Goal: Transaction & Acquisition: Subscribe to service/newsletter

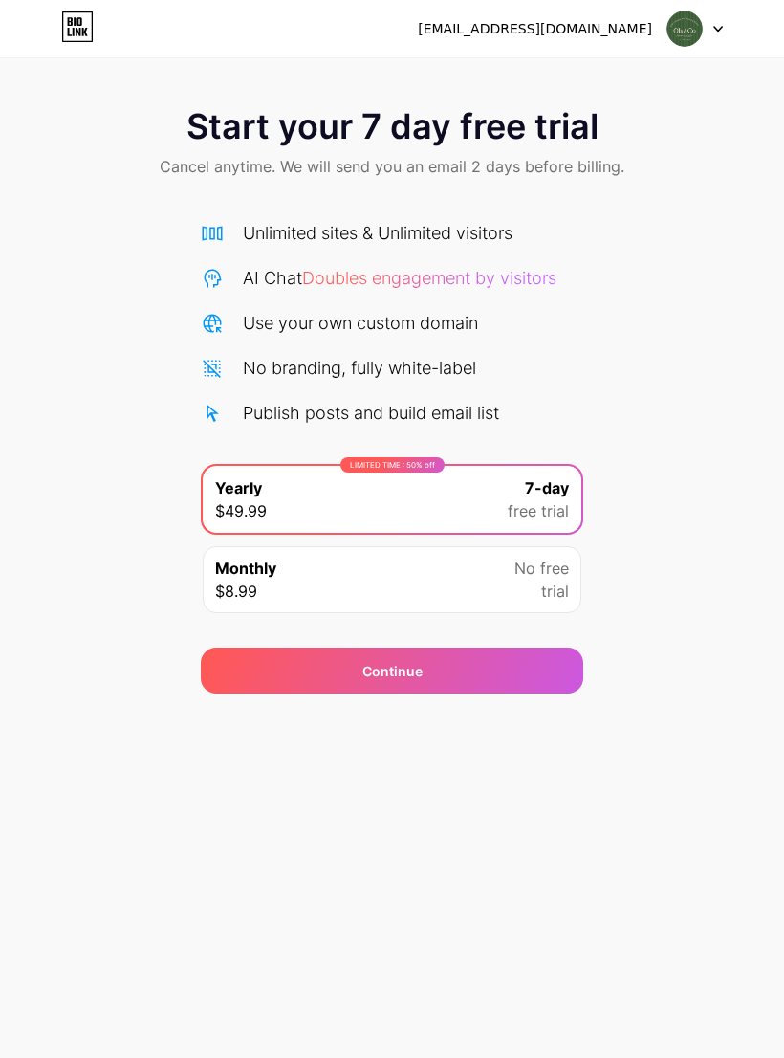
click at [477, 670] on div "Continue" at bounding box center [392, 671] width 383 height 46
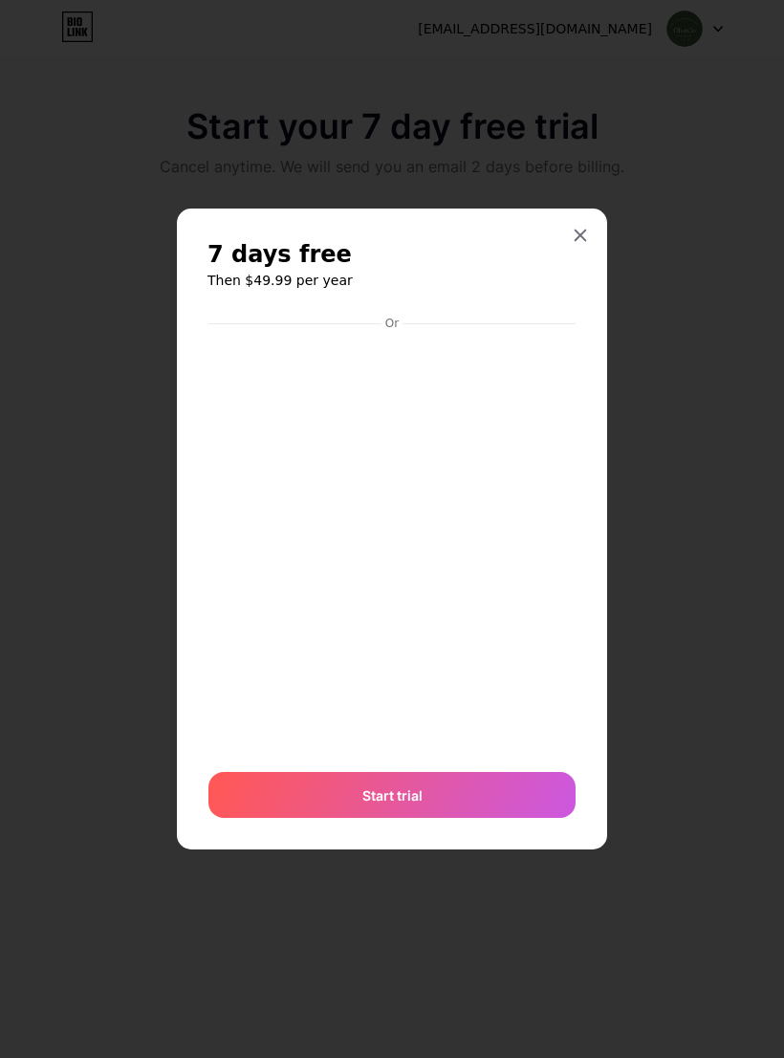
click at [588, 253] on div at bounding box center [580, 235] width 34 height 34
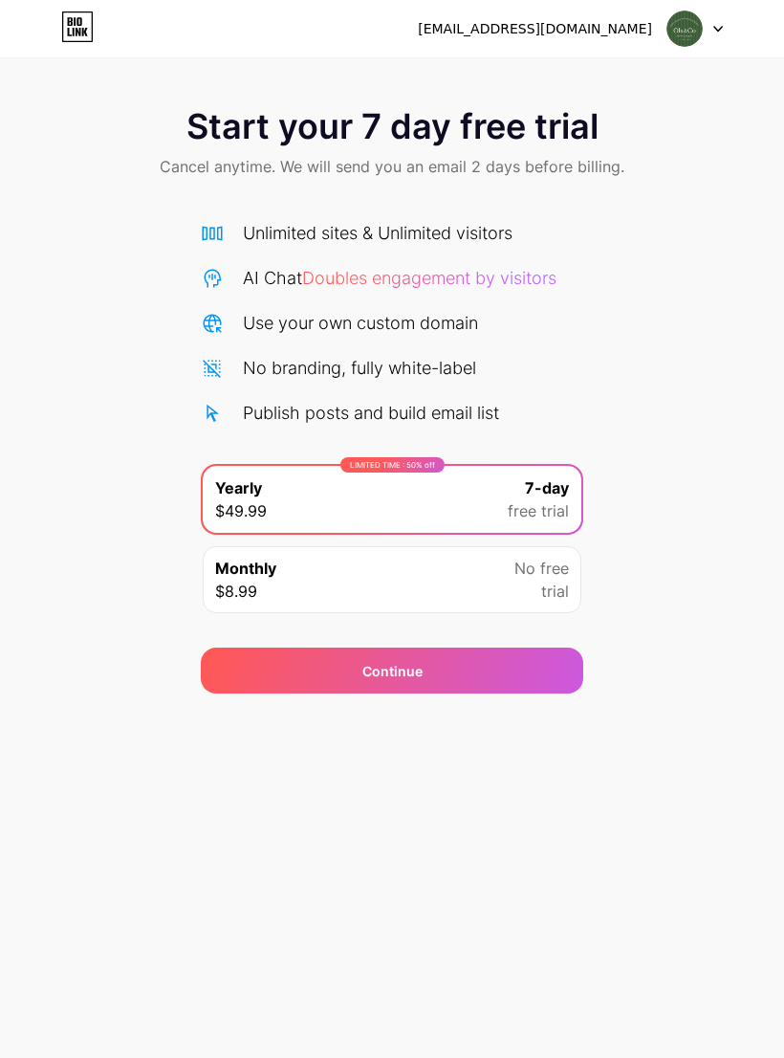
click at [716, 33] on div at bounding box center [695, 28] width 55 height 34
click at [626, 29] on div "[EMAIL_ADDRESS][DOMAIN_NAME]" at bounding box center [535, 29] width 234 height 20
click at [678, 31] on img at bounding box center [685, 29] width 36 height 36
click at [684, 33] on img at bounding box center [685, 29] width 36 height 36
click at [622, 29] on div "[EMAIL_ADDRESS][DOMAIN_NAME]" at bounding box center [535, 29] width 234 height 20
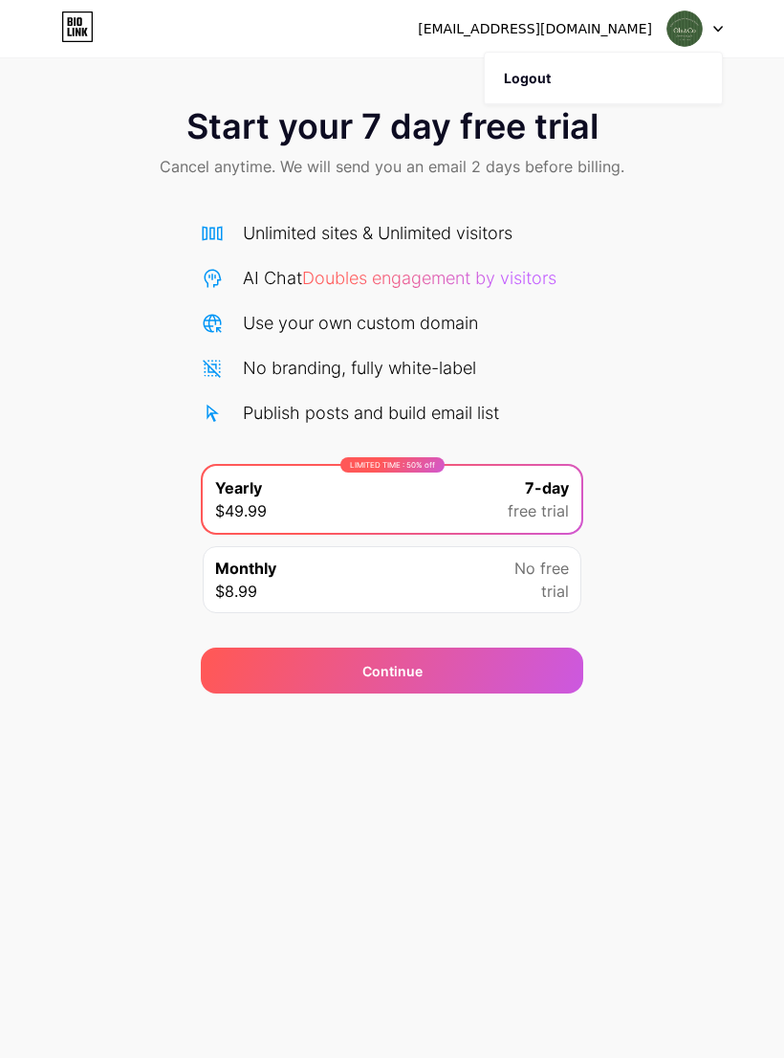
click at [715, 250] on div "Start your 7 day free trial Cancel anytime. We will send you an email 2 days be…" at bounding box center [392, 390] width 784 height 605
click at [526, 585] on div "No free trial" at bounding box center [542, 580] width 55 height 46
